Goal: Information Seeking & Learning: Find specific fact

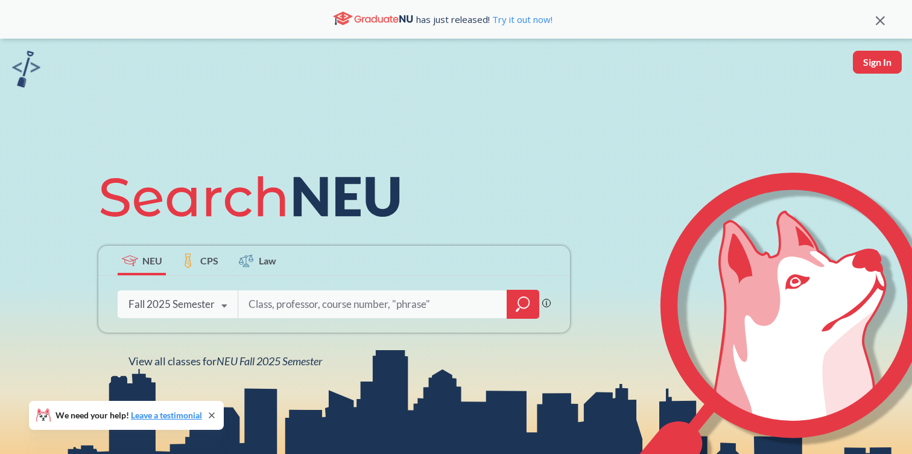
click at [465, 200] on div "NEU CPS Law Phrase search guarantees the exact search appears in the results. E…" at bounding box center [334, 265] width 486 height 205
click at [399, 299] on input "search" at bounding box center [372, 303] width 251 height 25
type input "ood"
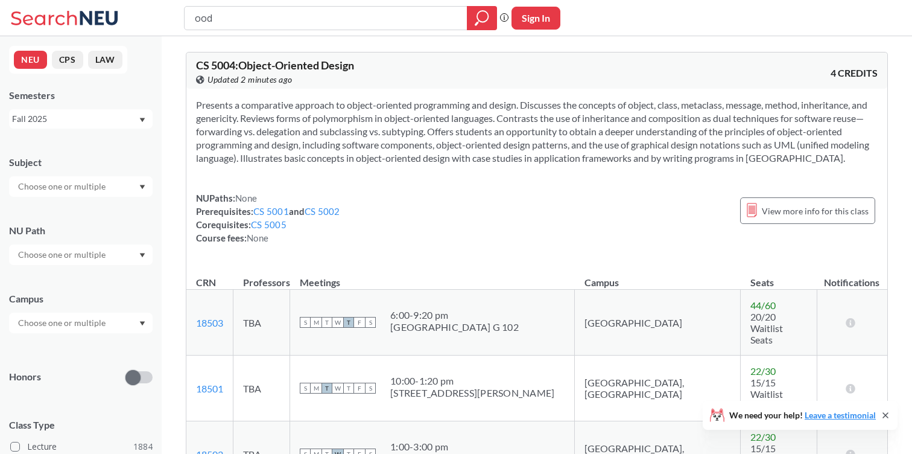
click at [886, 415] on icon at bounding box center [885, 415] width 5 height 5
